Goal: Check status

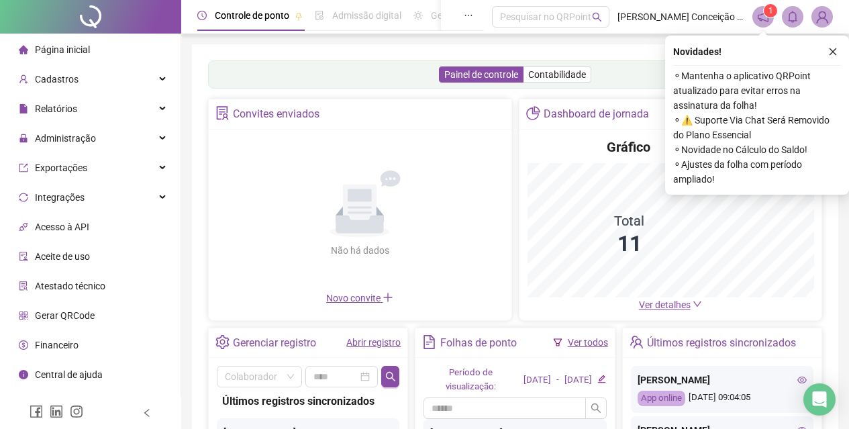
click at [835, 52] on icon "close" at bounding box center [832, 51] width 9 height 9
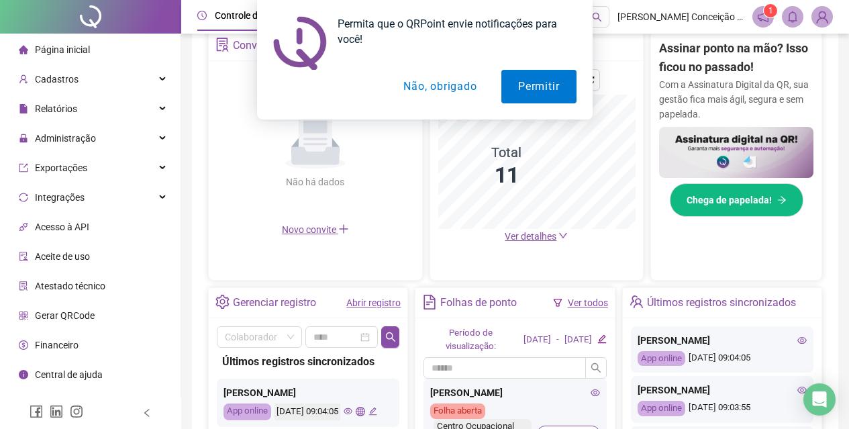
scroll to position [391, 0]
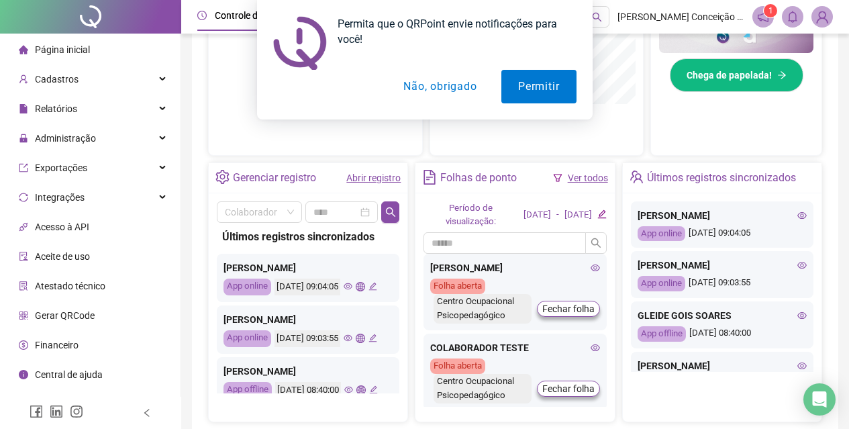
click at [462, 85] on button "Não, obrigado" at bounding box center [440, 87] width 107 height 34
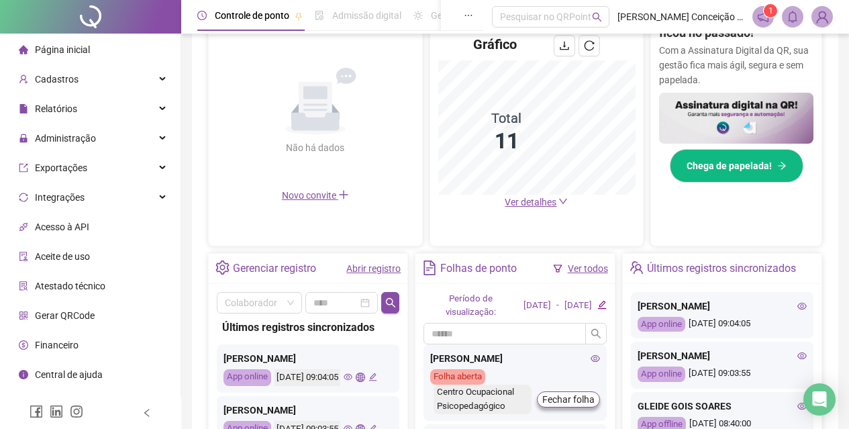
scroll to position [324, 0]
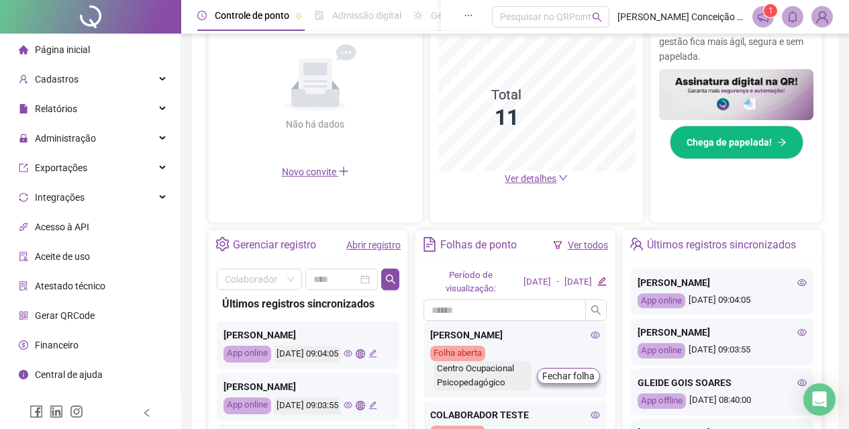
click at [365, 242] on link "Abrir registro" at bounding box center [373, 245] width 54 height 11
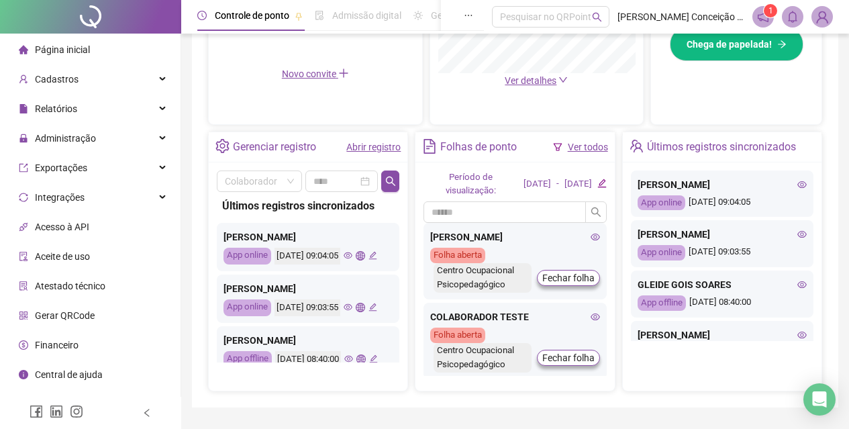
click at [524, 183] on div "[DATE]" at bounding box center [538, 184] width 28 height 14
click at [600, 181] on icon "edit" at bounding box center [602, 183] width 9 height 9
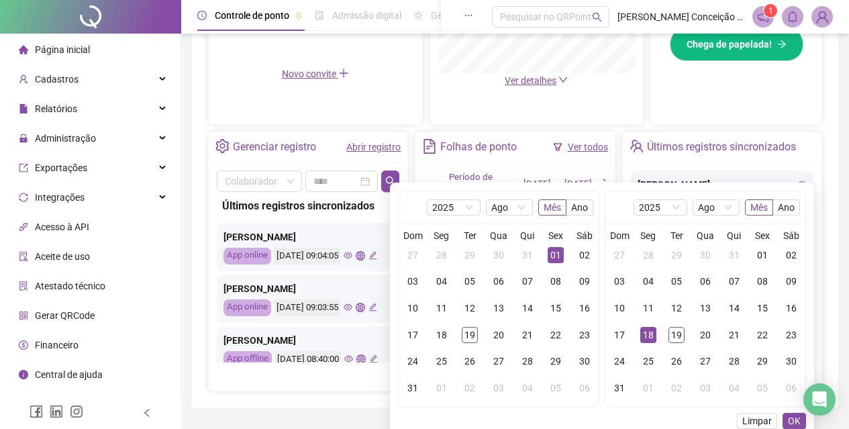
click at [379, 101] on div "Convites enviados Não há dados Não há dados Novo convite" at bounding box center [315, -1] width 215 height 250
